Goal: Find specific page/section: Find specific page/section

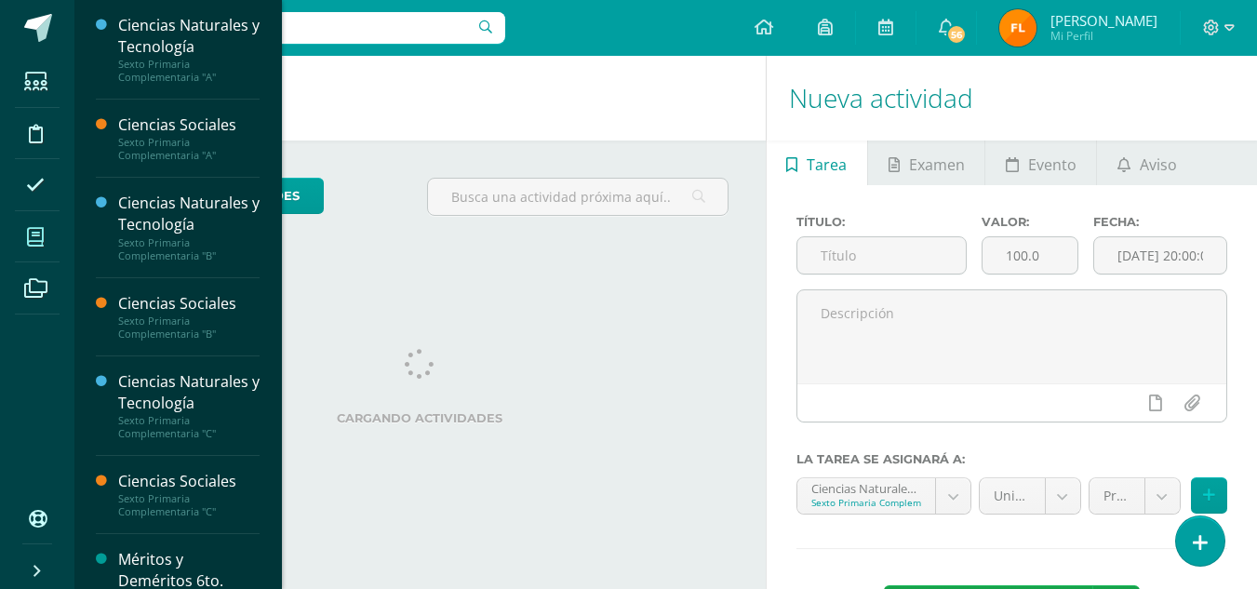
click at [33, 236] on icon at bounding box center [35, 237] width 17 height 19
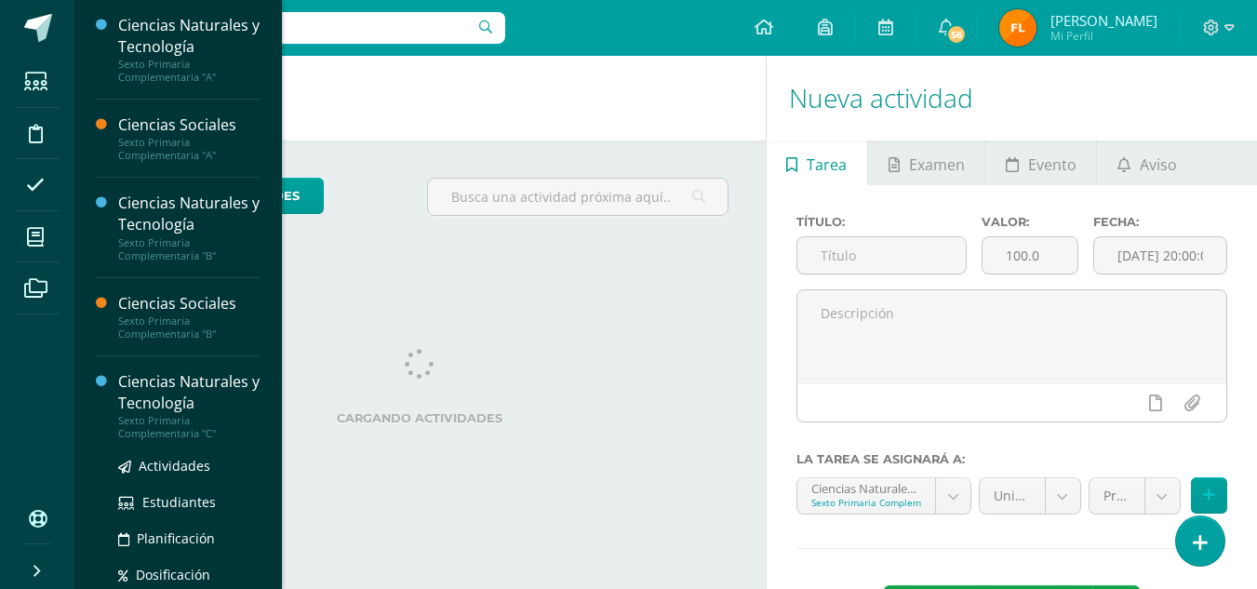
scroll to position [254, 0]
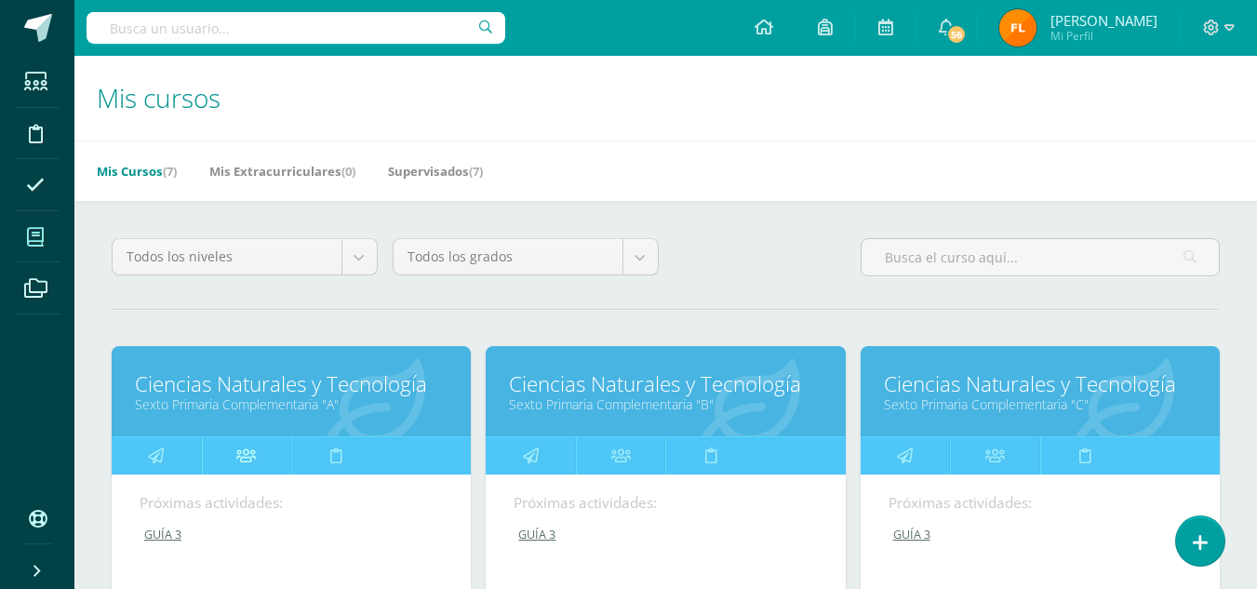
scroll to position [651, 0]
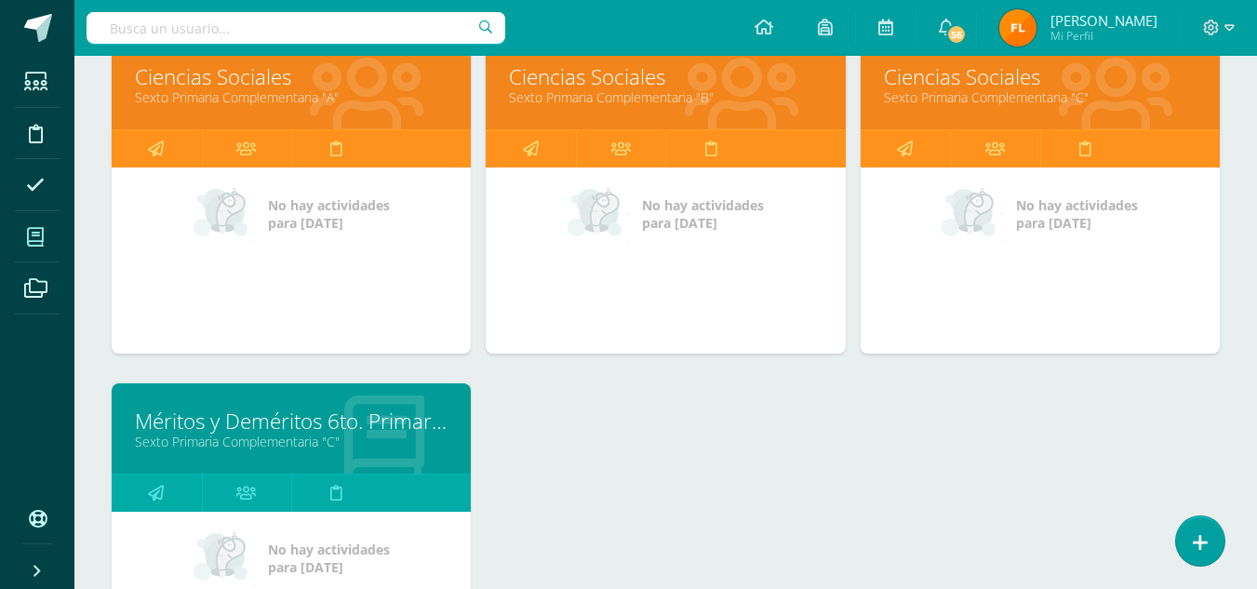
click at [250, 461] on div "Méritos y Deméritos 6to. Primaria ¨C¨ Sexto Primaria Complementaria "C"" at bounding box center [291, 428] width 359 height 90
click at [258, 431] on link "Méritos y Deméritos 6to. Primaria ¨C¨" at bounding box center [291, 421] width 313 height 29
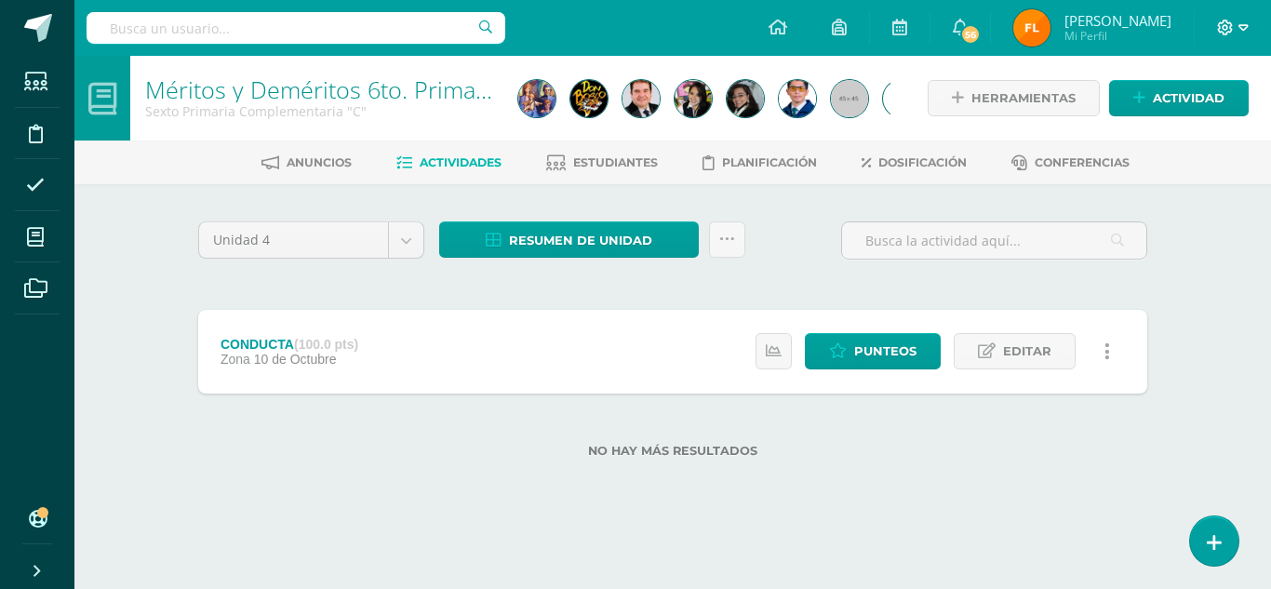
click at [1246, 24] on icon at bounding box center [1243, 28] width 10 height 17
click at [1155, 131] on span "Cerrar sesión" at bounding box center [1185, 127] width 84 height 18
